Goal: Transaction & Acquisition: Subscribe to service/newsletter

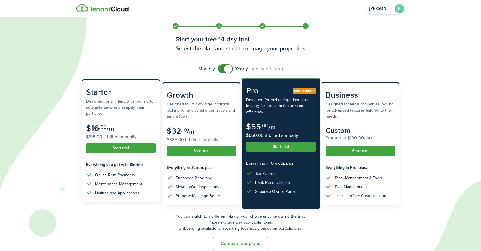
click at [128, 139] on subscription-pricing-card-price-annual "$198.00 if billed annually" at bounding box center [121, 137] width 70 height 7
click at [128, 148] on button "Start trial" at bounding box center [121, 148] width 70 height 10
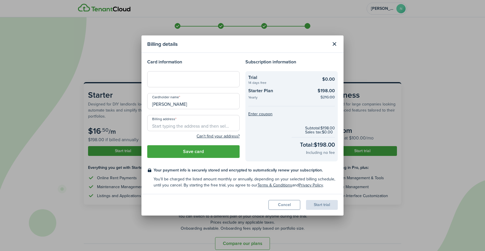
click at [189, 83] on div at bounding box center [193, 79] width 92 height 16
click at [316, 95] on checkout-summary-item-price "$198.00 $216.00" at bounding box center [324, 93] width 22 height 13
drag, startPoint x: 257, startPoint y: 174, endPoint x: 301, endPoint y: 170, distance: 44.9
click at [301, 170] on div "Your payment info is securely stored and encrypted to automatically renew your …" at bounding box center [246, 177] width 184 height 21
click at [301, 170] on checkout-terms-main "Your payment info is securely stored and encrypted to automatically renew your …" at bounding box center [246, 170] width 184 height 6
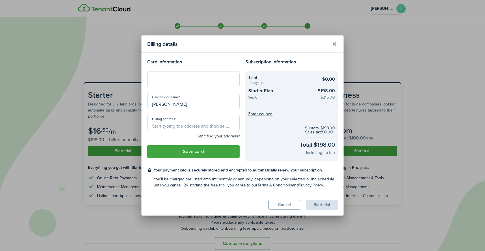
drag, startPoint x: 248, startPoint y: 100, endPoint x: 335, endPoint y: 95, distance: 87.0
click at [336, 95] on checkout-info-bg "Trial 14 days free $0.00 Starter Plan Yearly $198.00 $216.00 Enter coupon Subto…" at bounding box center [291, 116] width 92 height 90
click at [335, 95] on checkout-summary-item-old-price "$216.00" at bounding box center [327, 97] width 14 height 6
click at [292, 208] on button "Cancel" at bounding box center [285, 205] width 32 height 10
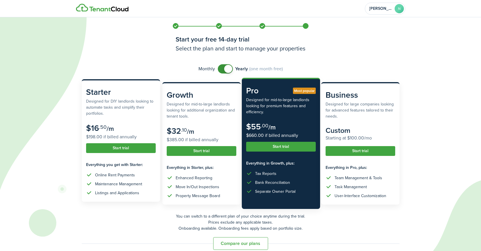
scroll to position [8, 0]
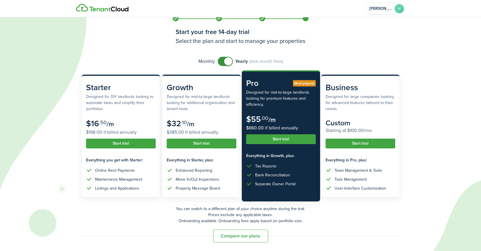
click at [230, 233] on button "Compare our plans" at bounding box center [240, 236] width 55 height 13
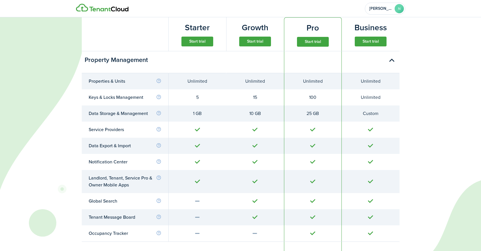
scroll to position [246, 0]
drag, startPoint x: 185, startPoint y: 80, endPoint x: 201, endPoint y: 92, distance: 19.8
click at [201, 92] on tbody "Properties & Units Unlimited Unlimited Unlimited Unlimited Keys & Locks Managem…" at bounding box center [241, 157] width 318 height 169
click at [201, 92] on td "5" at bounding box center [197, 97] width 58 height 16
drag, startPoint x: 198, startPoint y: 96, endPoint x: 194, endPoint y: 98, distance: 4.6
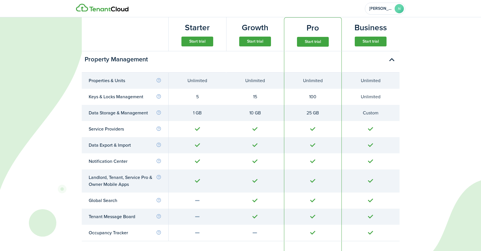
click at [194, 98] on div "5" at bounding box center [198, 97] width 44 height 7
drag, startPoint x: 194, startPoint y: 98, endPoint x: 170, endPoint y: 96, distance: 23.8
click at [194, 98] on div "5" at bounding box center [198, 97] width 44 height 7
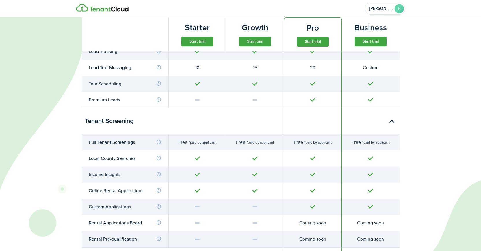
scroll to position [610, 0]
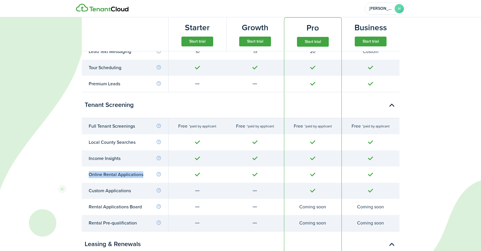
drag, startPoint x: 195, startPoint y: 155, endPoint x: 205, endPoint y: 174, distance: 21.8
click at [205, 174] on tbody "Full Tenant Screenings Free *paid by applicant Free *paid by applicant Free *pa…" at bounding box center [241, 174] width 318 height 113
click at [205, 174] on div at bounding box center [198, 175] width 44 height 7
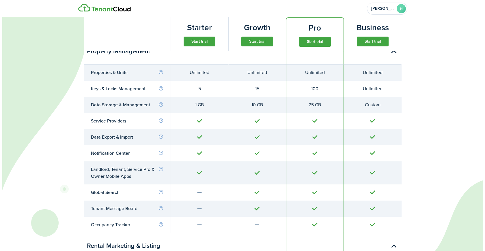
scroll to position [0, 0]
